Goal: Task Accomplishment & Management: Manage account settings

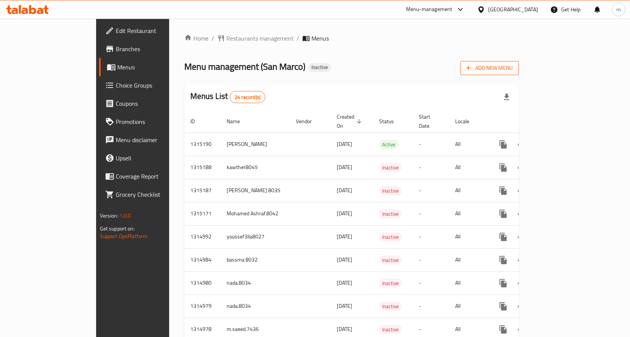
click at [513, 65] on span "Add New Menu" at bounding box center [489, 67] width 47 height 9
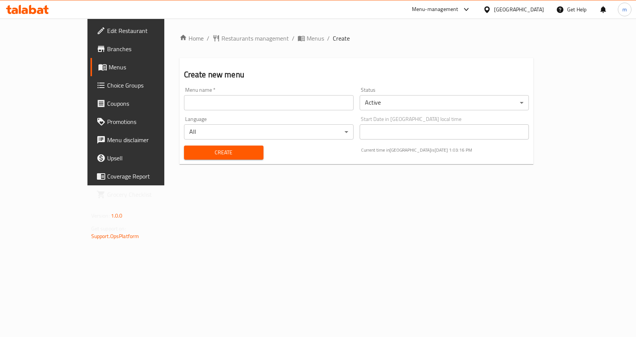
click at [189, 103] on input "text" at bounding box center [269, 102] width 170 height 15
type input "m.saeed.7436"
click at [190, 154] on span "Create" at bounding box center [223, 152] width 67 height 9
click at [109, 69] on span "Menus" at bounding box center [148, 66] width 79 height 9
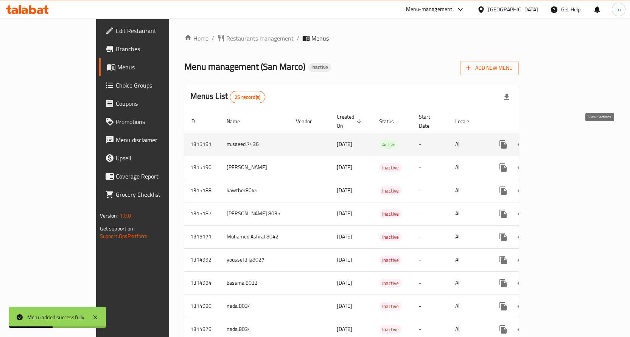
click at [567, 136] on link "enhanced table" at bounding box center [558, 144] width 18 height 18
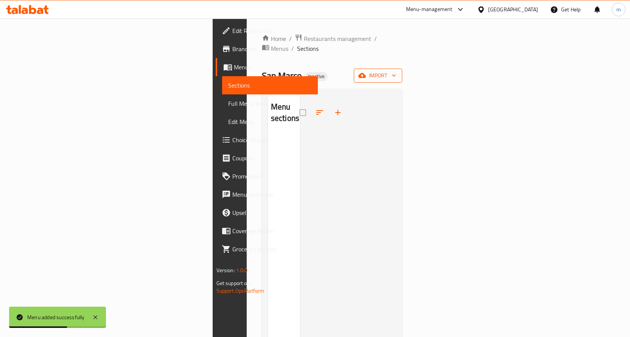
click at [366, 73] on icon "button" at bounding box center [362, 75] width 8 height 5
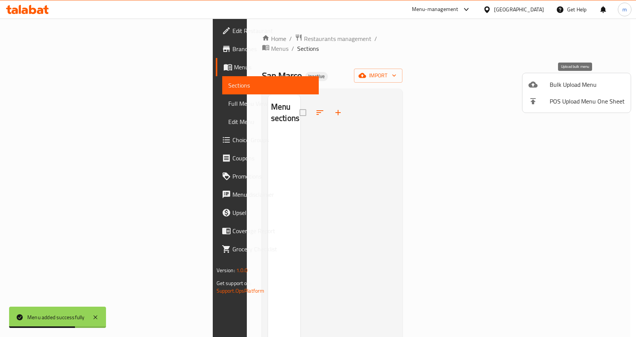
click at [566, 86] on span "Bulk Upload Menu" at bounding box center [587, 84] width 75 height 9
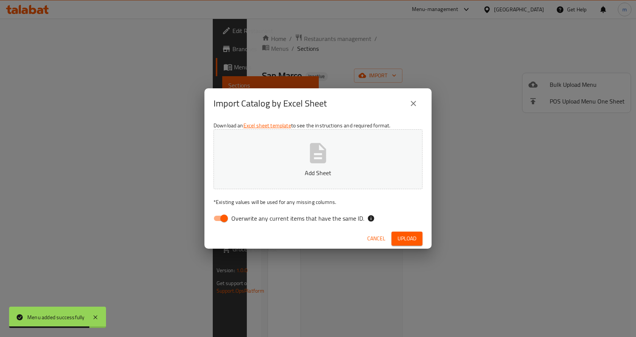
click at [220, 222] on input "Overwrite any current items that have the same ID." at bounding box center [224, 218] width 43 height 14
checkbox input "false"
click at [290, 175] on p "Add Sheet" at bounding box center [317, 172] width 185 height 9
click at [405, 245] on button "Upload" at bounding box center [406, 238] width 31 height 14
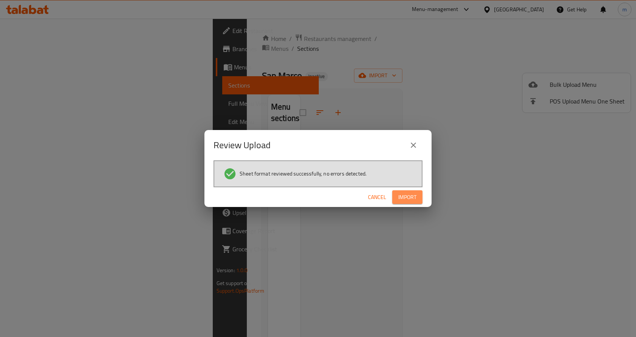
click at [411, 195] on span "Import" at bounding box center [407, 196] width 18 height 9
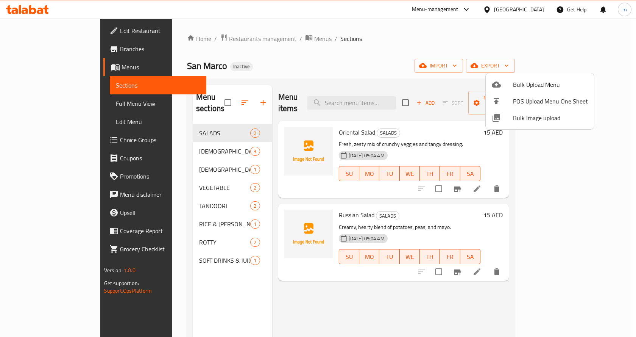
click at [42, 100] on div at bounding box center [318, 168] width 636 height 337
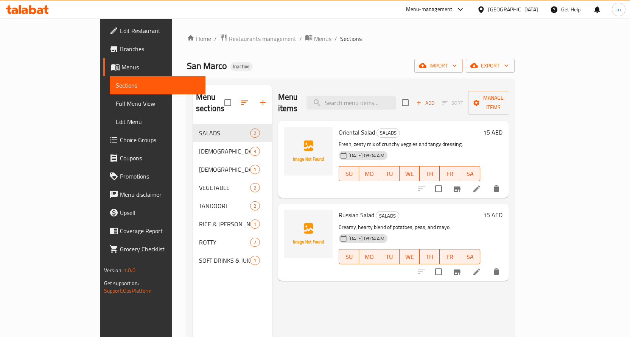
click at [116, 106] on span "Full Menu View" at bounding box center [158, 103] width 84 height 9
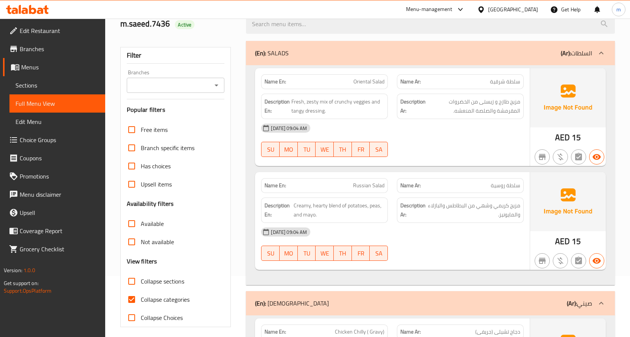
scroll to position [265, 0]
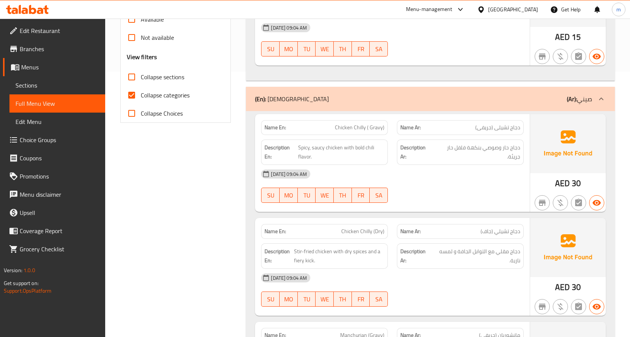
click at [140, 98] on input "Collapse categories" at bounding box center [132, 95] width 18 height 18
checkbox input "false"
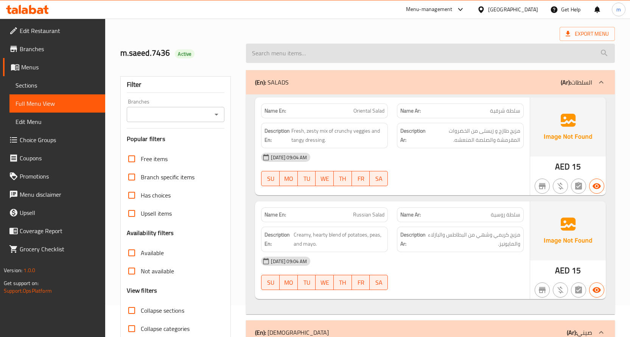
scroll to position [0, 0]
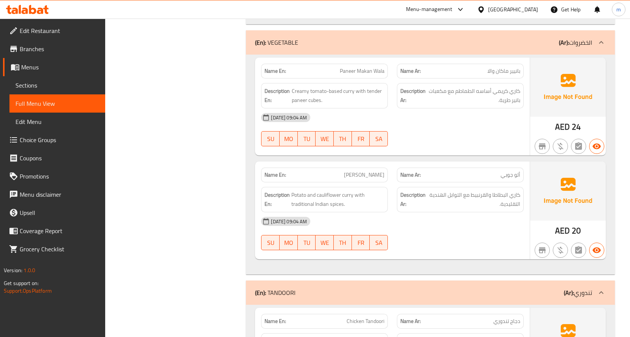
scroll to position [787, 0]
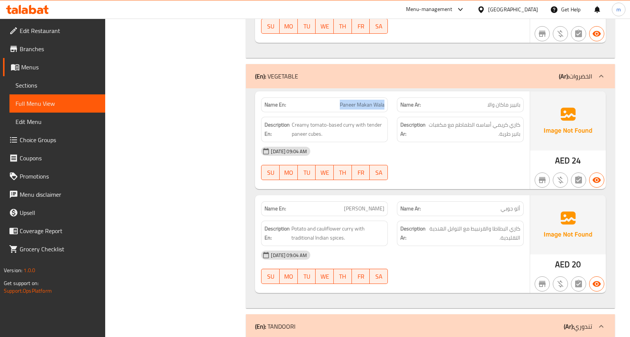
drag, startPoint x: 335, startPoint y: 102, endPoint x: 386, endPoint y: 109, distance: 51.1
click at [386, 109] on div "Name En: Paneer Makan Wala" at bounding box center [324, 104] width 127 height 15
copy span "Paneer Makan Wala"
click at [226, 187] on div "Filter Branches Branches Popular filters Free items Branch specific items Has c…" at bounding box center [179, 207] width 126 height 1794
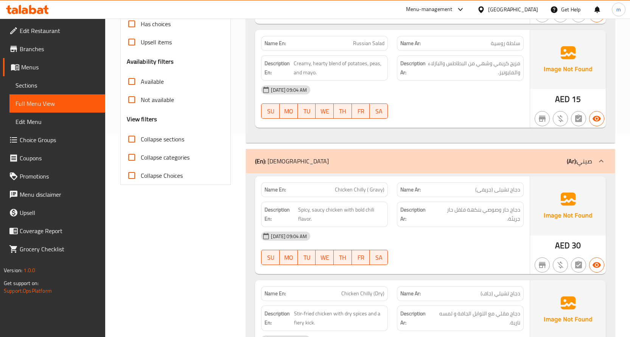
scroll to position [0, 0]
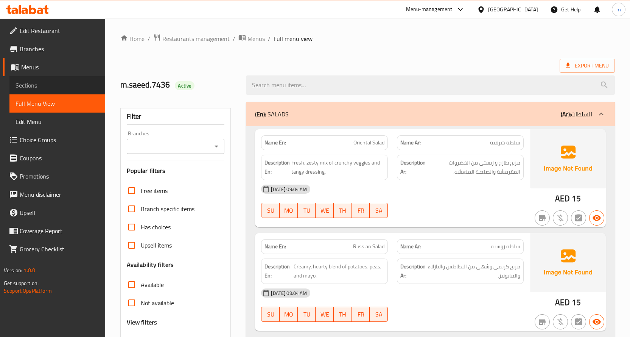
click at [44, 78] on link "Sections" at bounding box center [57, 85] width 96 height 18
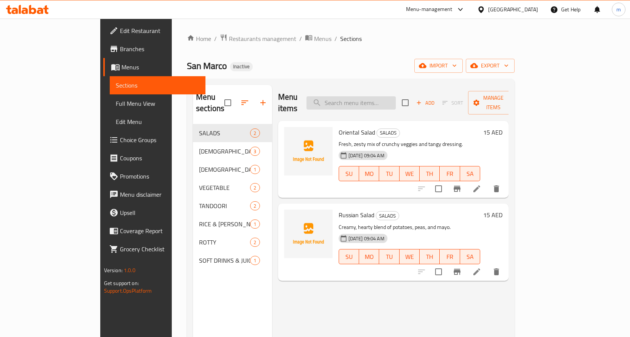
click at [358, 96] on input "search" at bounding box center [351, 102] width 89 height 13
paste input "Paneer Makan Wala"
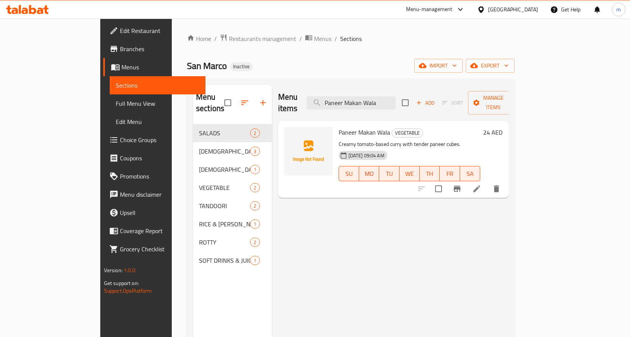
type input "Paneer Makan Wala"
click at [481, 184] on icon at bounding box center [476, 188] width 9 height 9
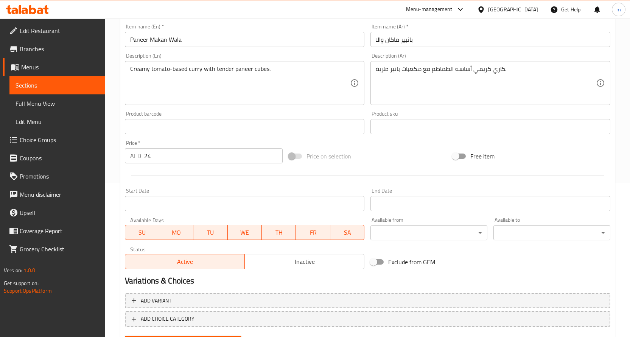
scroll to position [117, 0]
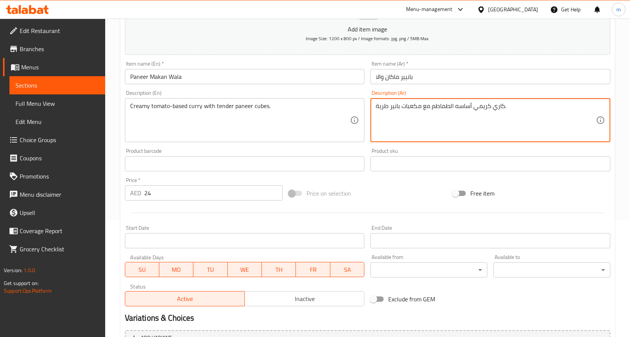
drag, startPoint x: 455, startPoint y: 105, endPoint x: 472, endPoint y: 103, distance: 17.1
click at [467, 124] on textarea "[PERSON_NAME] من الطماطم مع مكعبات بانير طرية." at bounding box center [486, 120] width 220 height 36
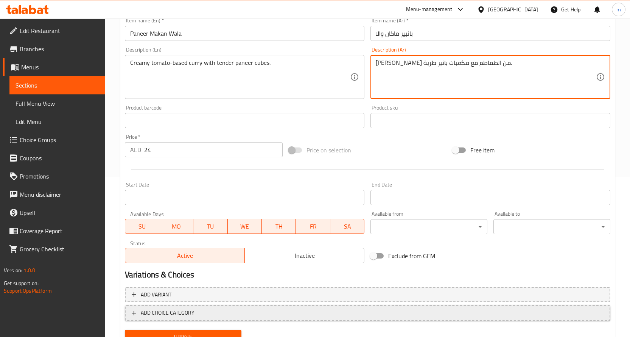
scroll to position [192, 0]
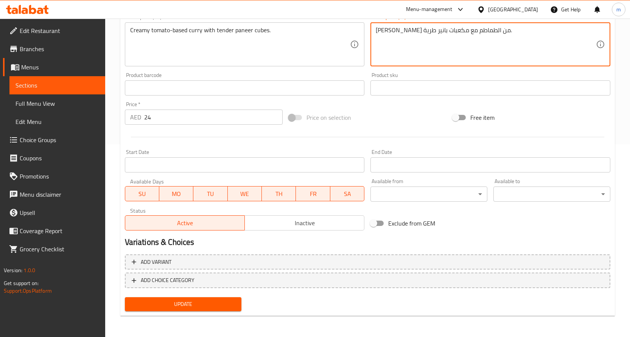
type textarea "[PERSON_NAME] من الطماطم مع مكعبات بانير طرية."
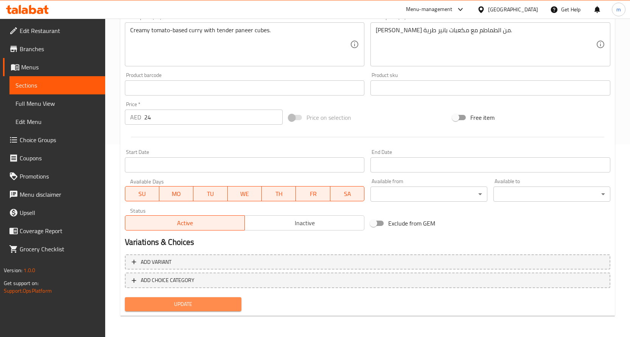
click at [199, 297] on button "Update" at bounding box center [183, 304] width 117 height 14
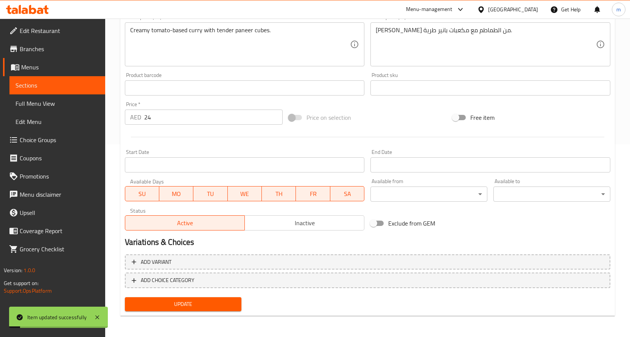
click at [86, 86] on span "Sections" at bounding box center [58, 85] width 84 height 9
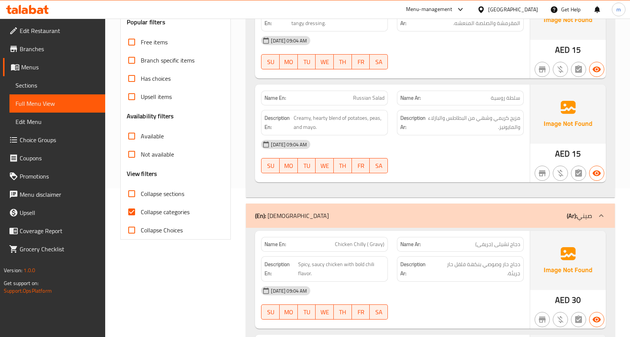
scroll to position [151, 0]
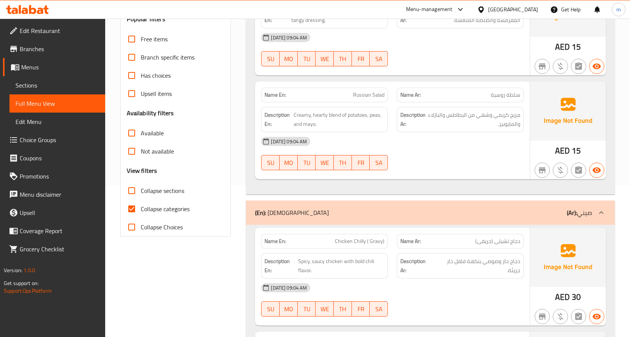
click at [131, 206] on input "Collapse categories" at bounding box center [132, 208] width 18 height 18
checkbox input "false"
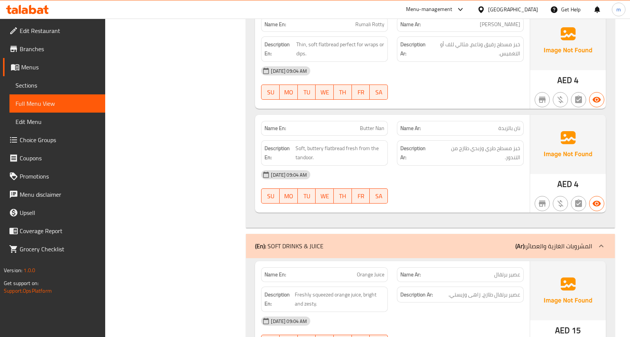
scroll to position [1566, 0]
